Goal: Task Accomplishment & Management: Manage account settings

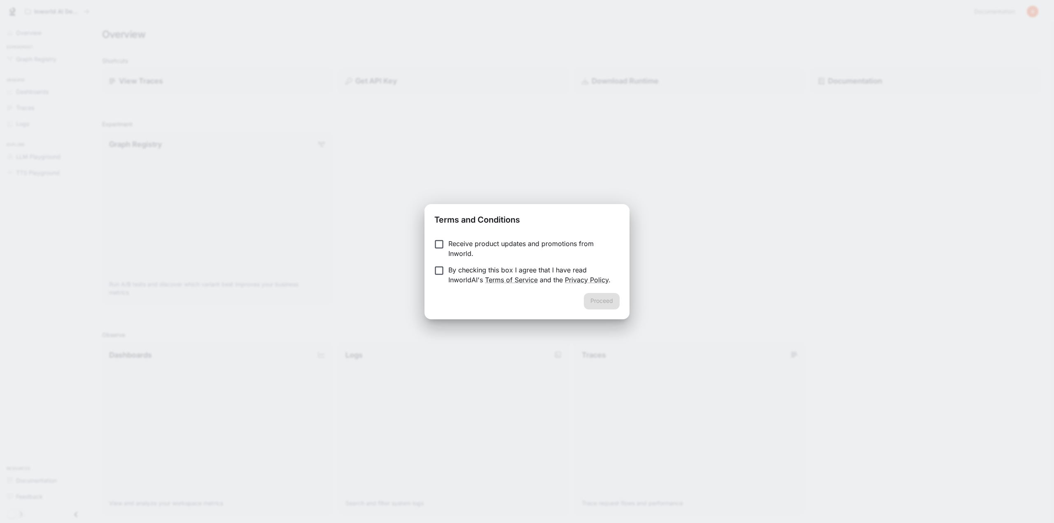
click at [482, 273] on p "By checking this box I agree that I have read InworldAI's Terms of Service and …" at bounding box center [530, 275] width 165 height 20
click at [606, 304] on button "Proceed" at bounding box center [602, 301] width 36 height 16
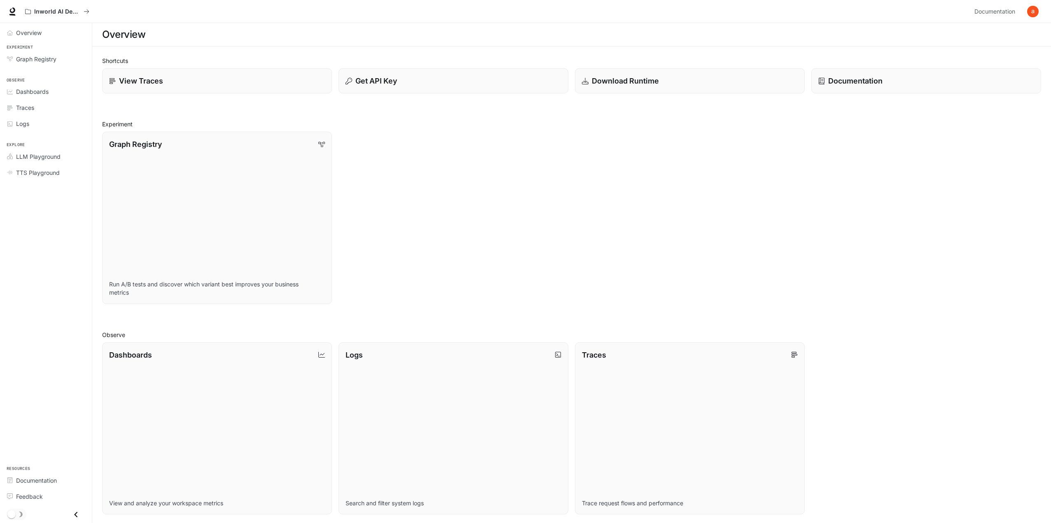
click at [1032, 7] on img "button" at bounding box center [1033, 12] width 12 height 12
click at [951, 64] on span "Billing" at bounding box center [981, 61] width 106 height 8
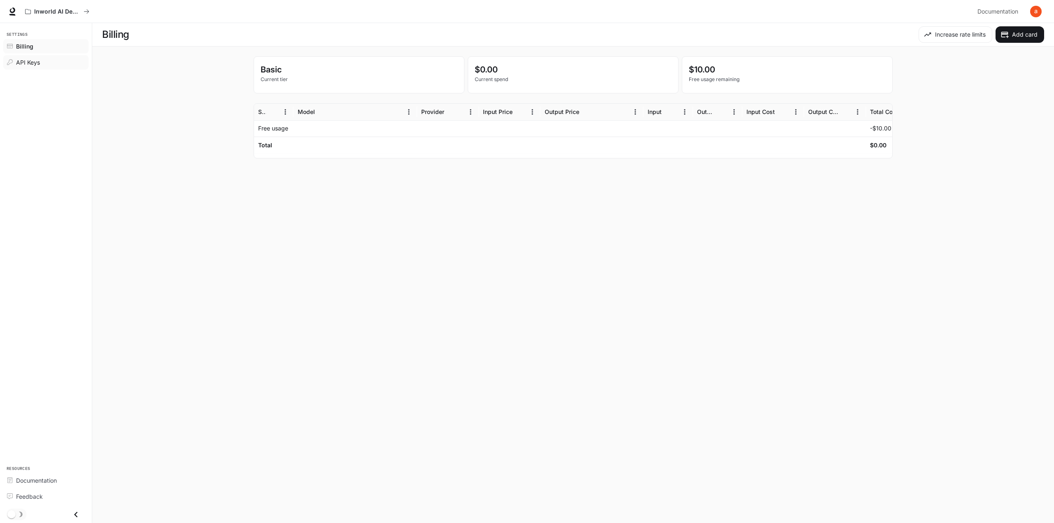
click at [54, 60] on div "API Keys" at bounding box center [50, 62] width 69 height 9
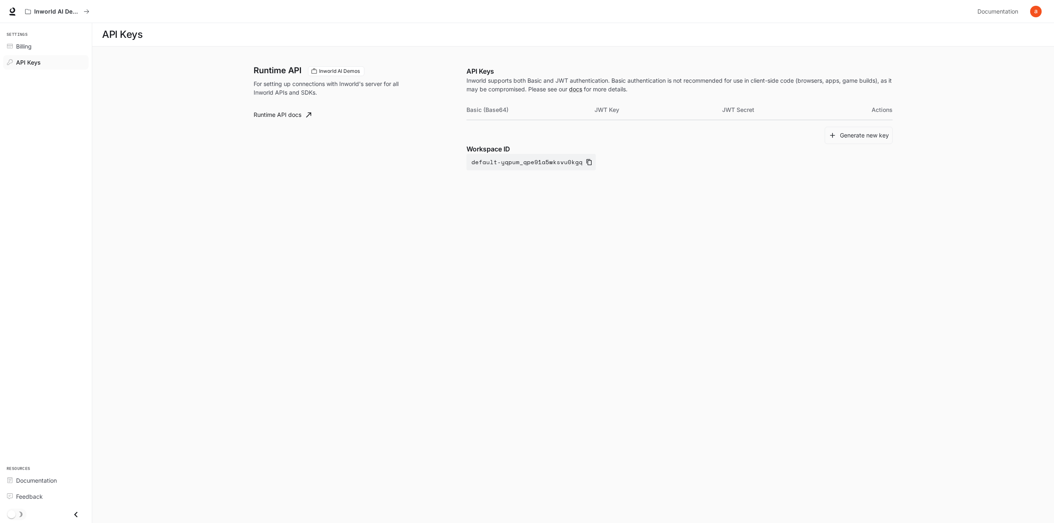
click at [1039, 14] on button "button" at bounding box center [1036, 11] width 16 height 16
click at [961, 144] on span "Sign out" at bounding box center [983, 144] width 108 height 8
